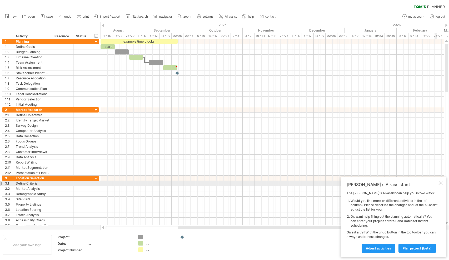
click at [440, 184] on div at bounding box center [440, 183] width 4 height 4
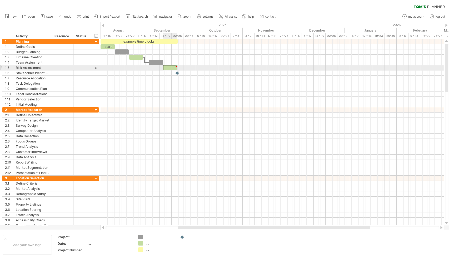
click at [169, 68] on div at bounding box center [170, 67] width 14 height 5
type textarea "**********"
click at [178, 67] on div at bounding box center [171, 67] width 17 height 5
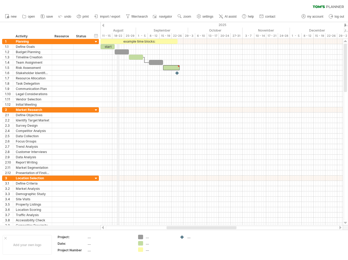
click at [119, 30] on div "August" at bounding box center [111, 31] width 50 height 6
click at [116, 28] on div "August" at bounding box center [111, 31] width 50 height 6
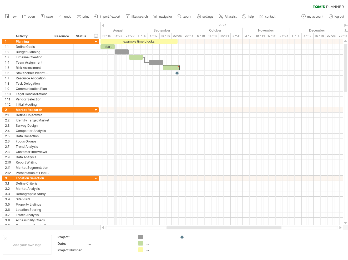
click at [116, 28] on div "August" at bounding box center [111, 31] width 50 height 6
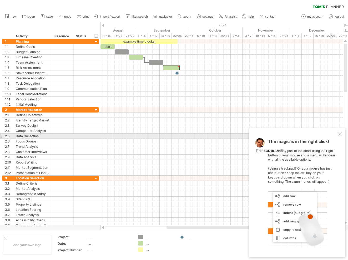
click at [338, 136] on div at bounding box center [339, 134] width 4 height 4
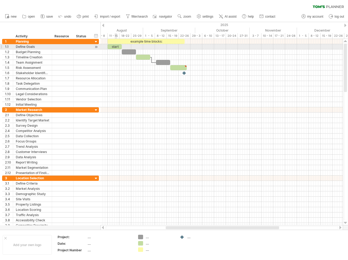
click at [116, 46] on div "start" at bounding box center [115, 46] width 14 height 5
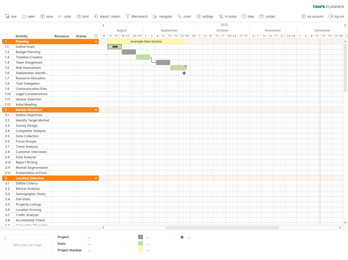
click at [319, 27] on div "2025" at bounding box center [43, 25] width 618 height 6
click at [103, 25] on div at bounding box center [103, 25] width 2 height 3
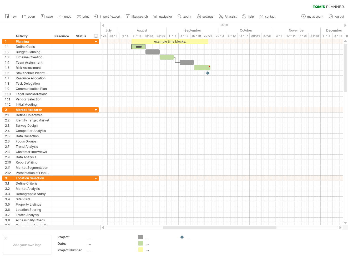
click at [103, 25] on div at bounding box center [103, 25] width 2 height 3
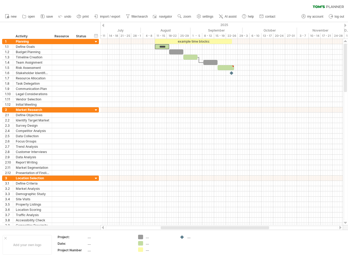
click at [346, 24] on div at bounding box center [345, 25] width 2 height 3
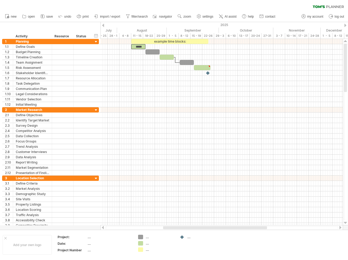
click at [346, 24] on div at bounding box center [345, 25] width 2 height 3
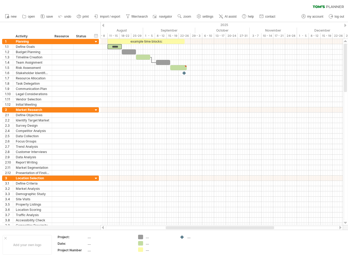
click at [346, 24] on div at bounding box center [345, 25] width 2 height 3
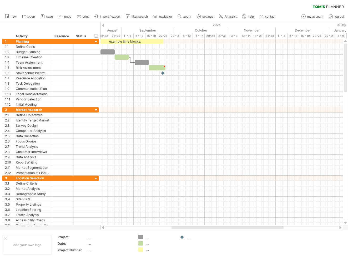
drag, startPoint x: 334, startPoint y: 33, endPoint x: 377, endPoint y: 31, distance: 42.9
click at [348, 31] on html "progress(100%) Trying to reach [DOMAIN_NAME] Connected again... 0% clear filter…" at bounding box center [174, 130] width 348 height 261
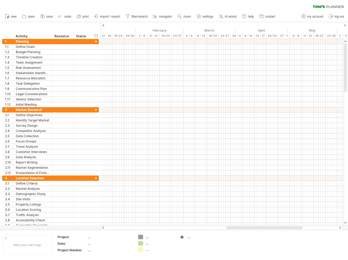
click at [103, 24] on div at bounding box center [103, 25] width 2 height 3
click at [346, 24] on div at bounding box center [345, 25] width 2 height 3
